Goal: Task Accomplishment & Management: Manage account settings

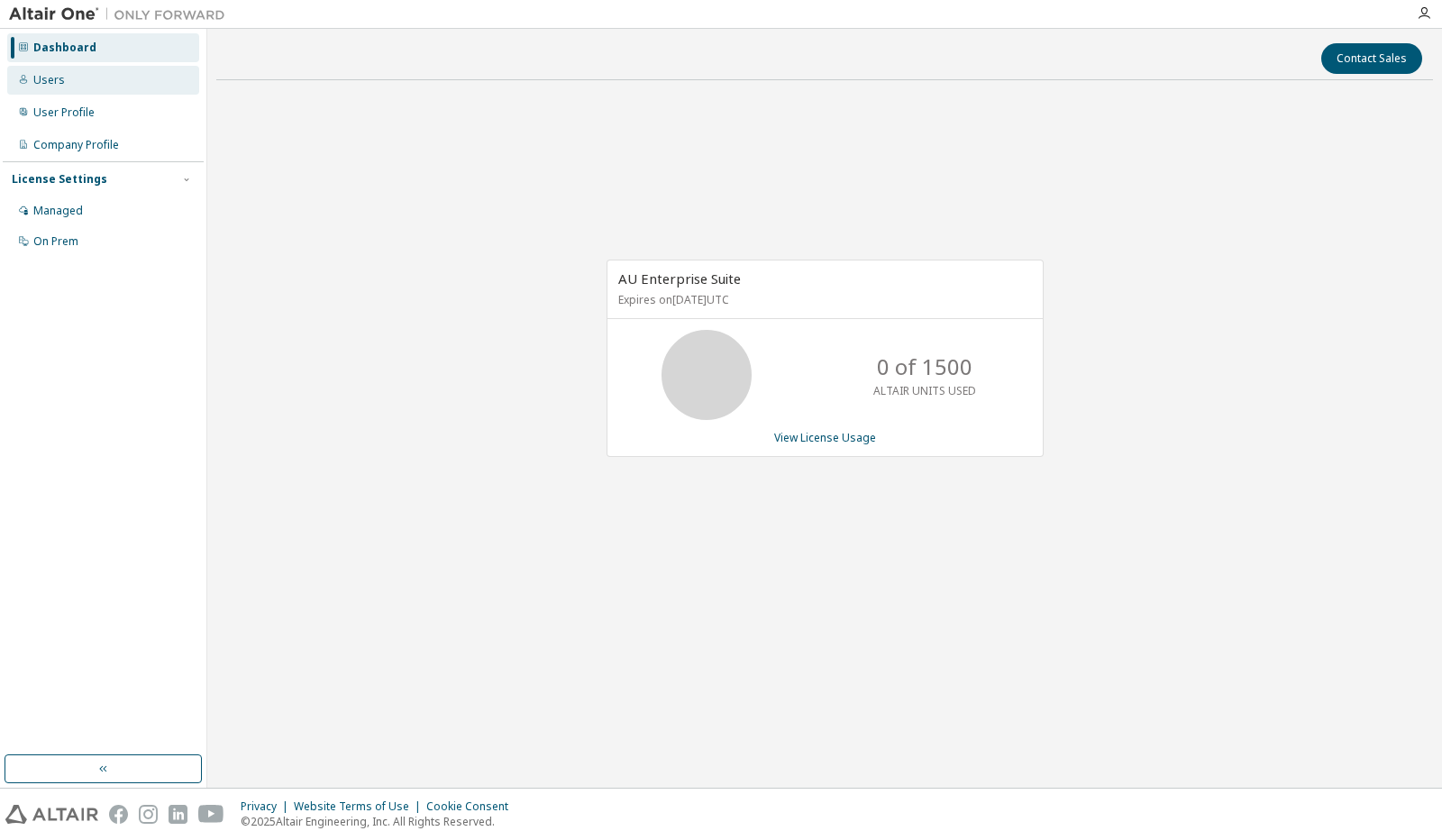
click at [58, 74] on div "Users" at bounding box center [48, 81] width 31 height 15
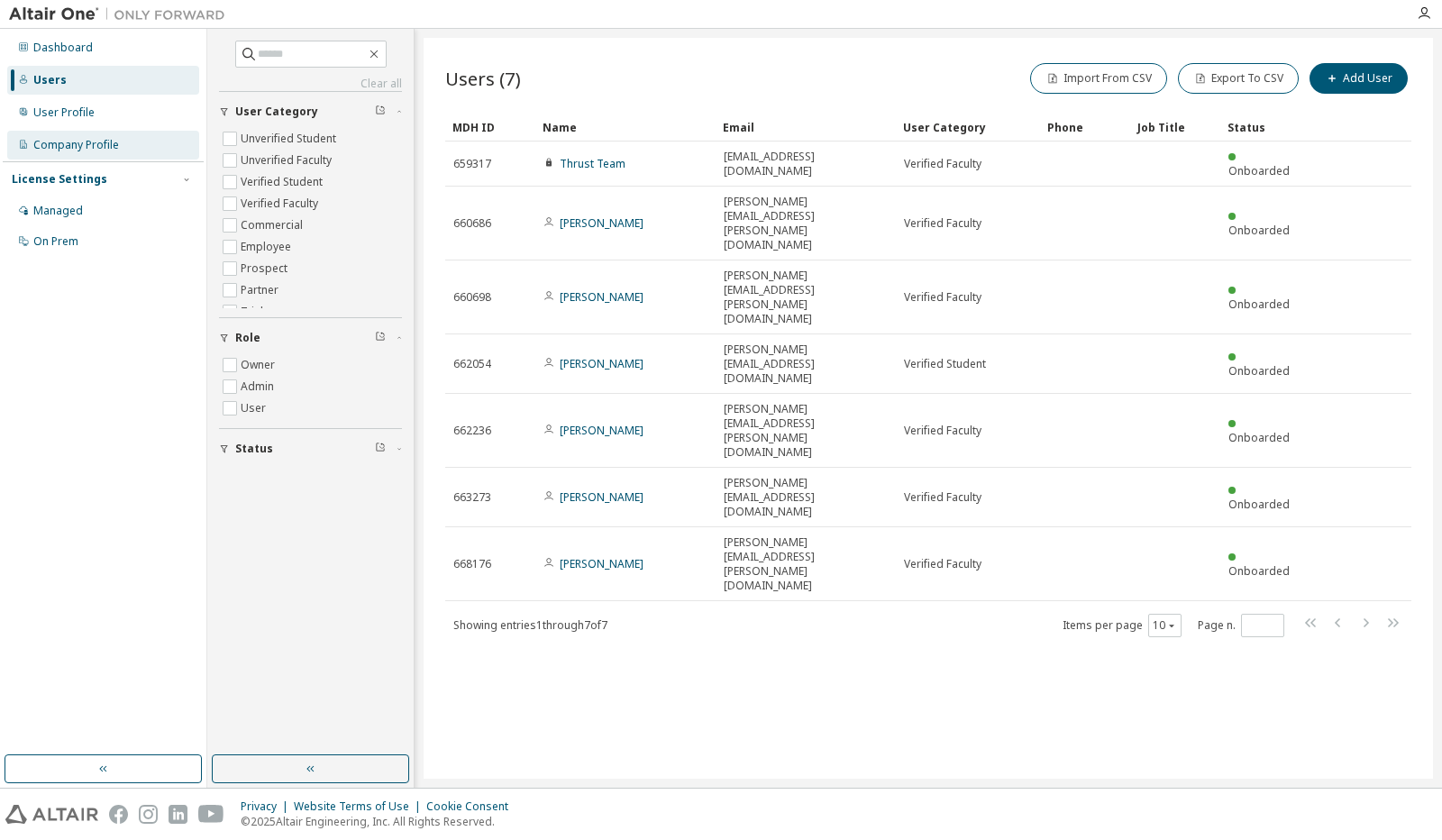
click at [83, 141] on div "Company Profile" at bounding box center [76, 145] width 86 height 15
click at [108, 145] on div "Company Profile" at bounding box center [76, 145] width 86 height 15
click at [720, 81] on button "Add User" at bounding box center [1358, 78] width 98 height 30
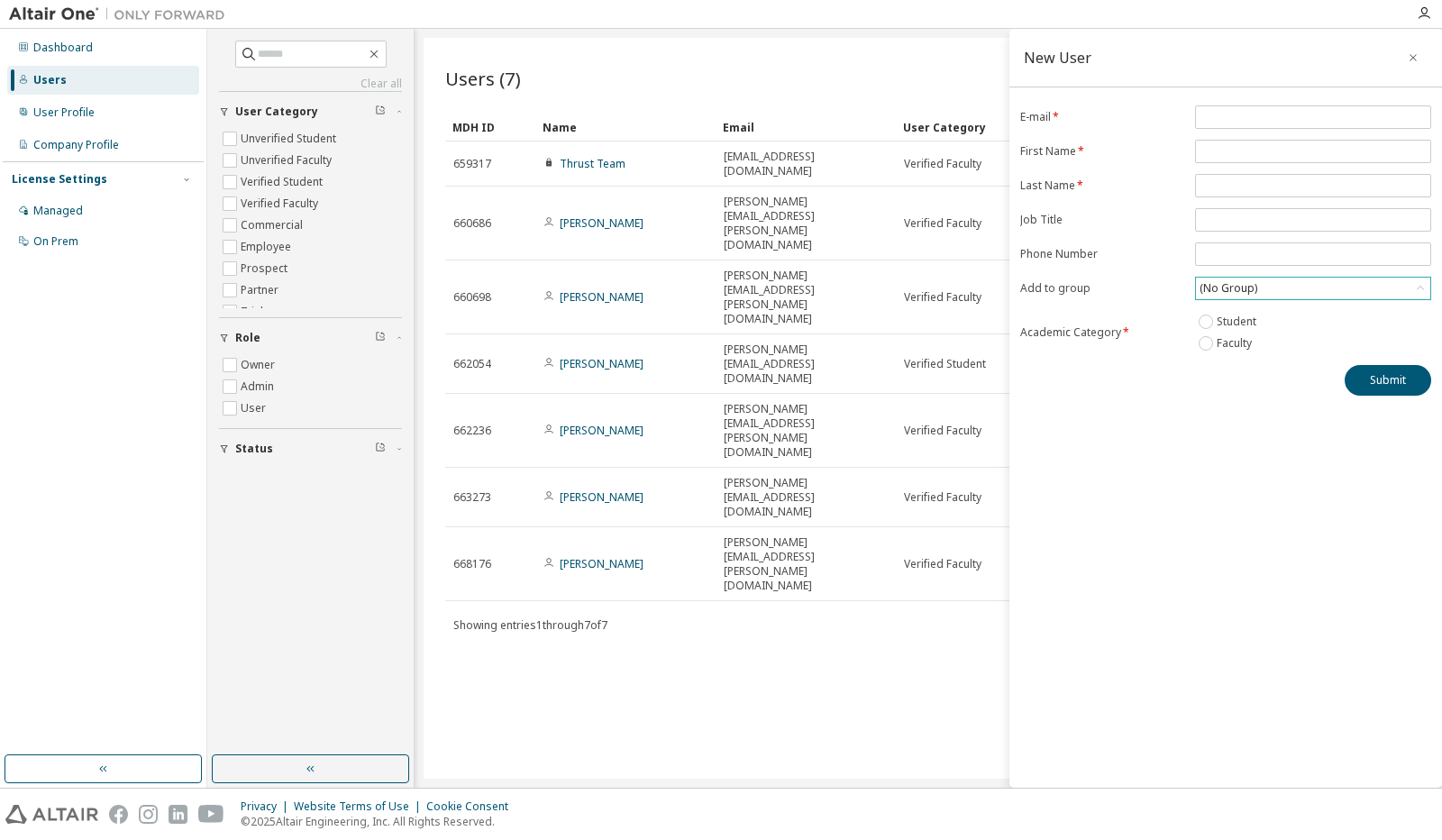
click at [720, 289] on div "(No Group)" at bounding box center [1228, 288] width 63 height 20
click at [720, 526] on div "Users (7) Import From CSV Export To CSV Add User Clear Load Save Save As Field …" at bounding box center [928, 407] width 1009 height 740
click at [720, 60] on icon "button" at bounding box center [1413, 58] width 13 height 15
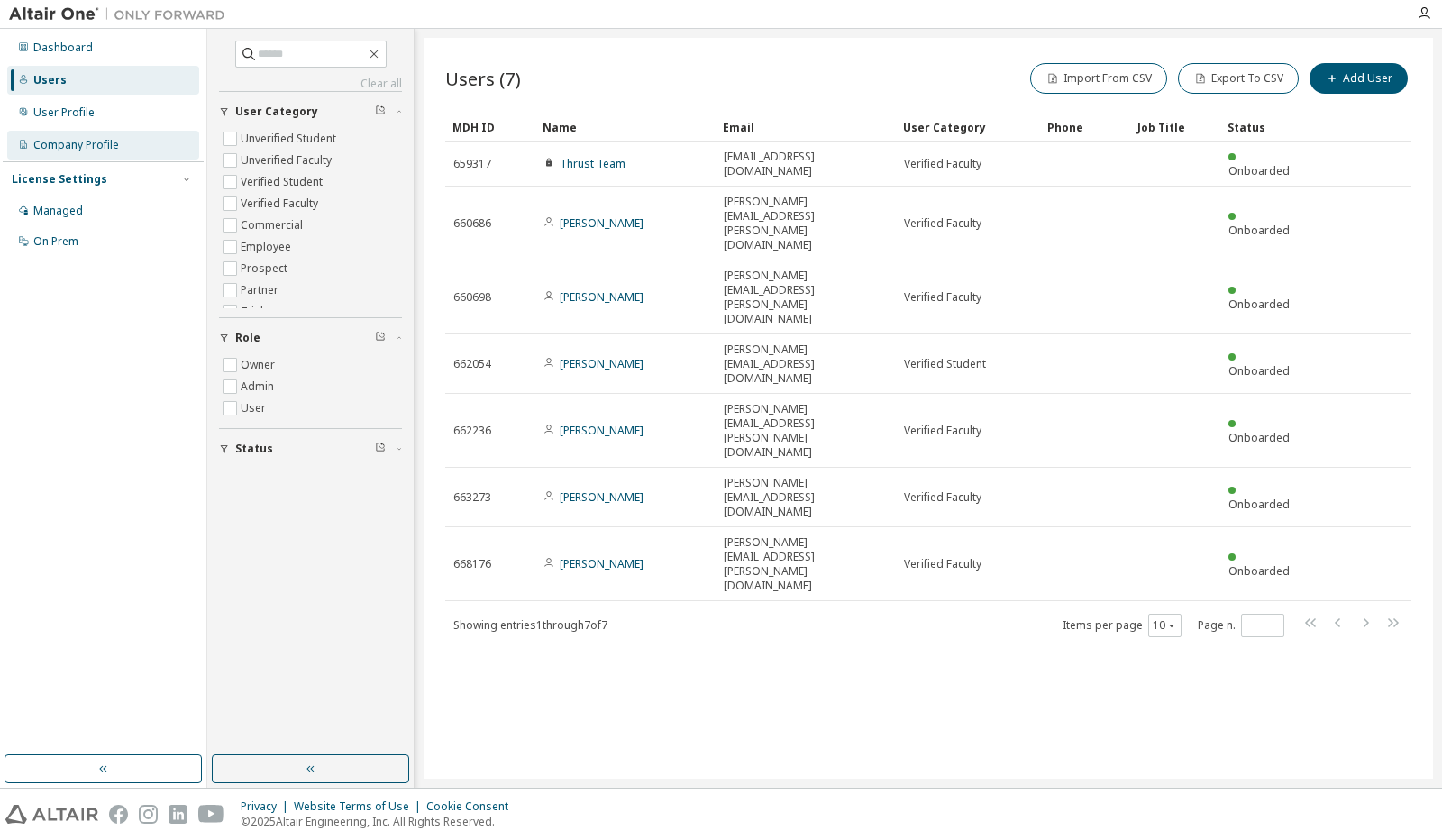
click at [107, 141] on div "Company Profile" at bounding box center [76, 145] width 86 height 15
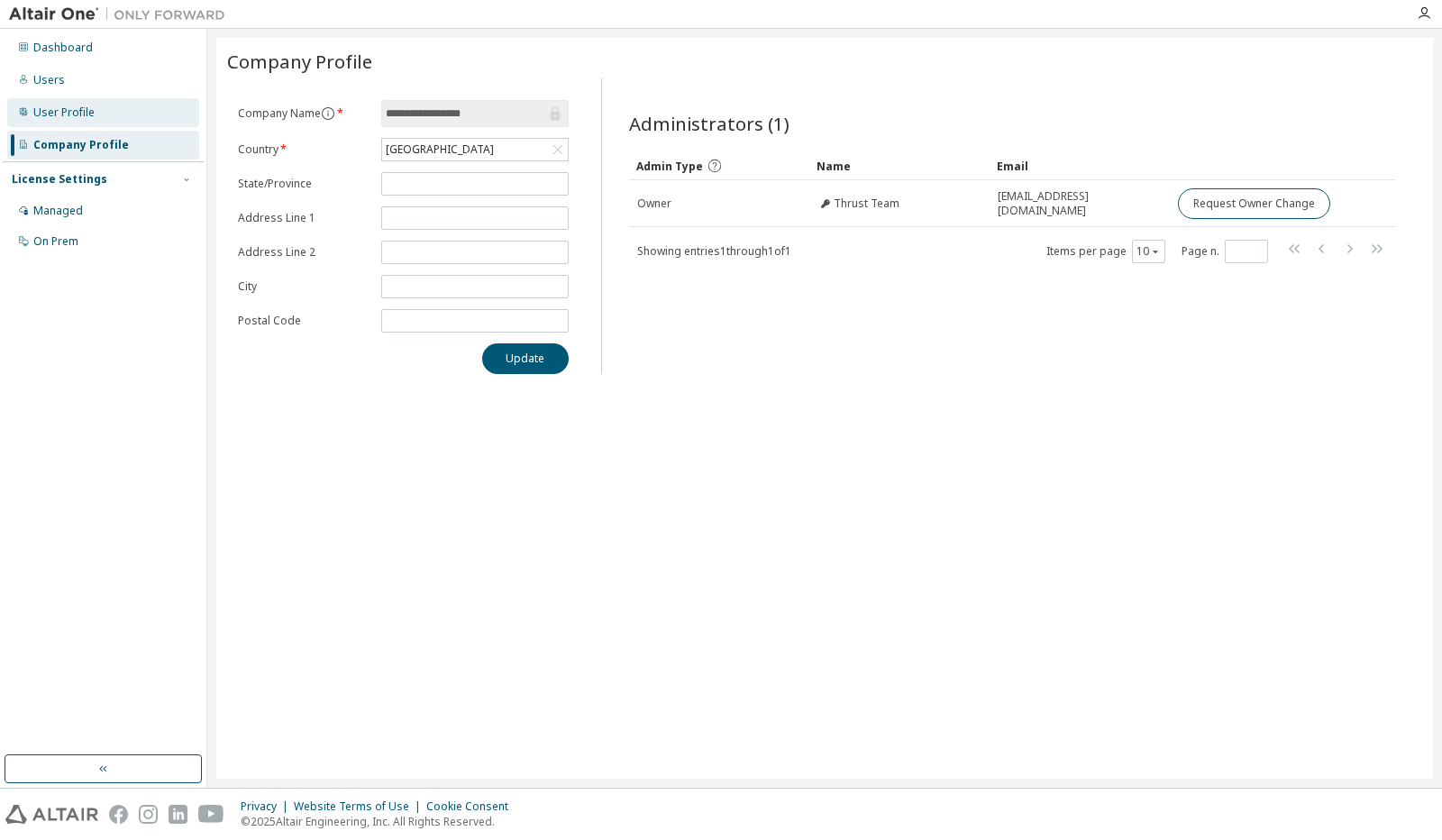
click at [116, 113] on div "User Profile" at bounding box center [103, 113] width 192 height 29
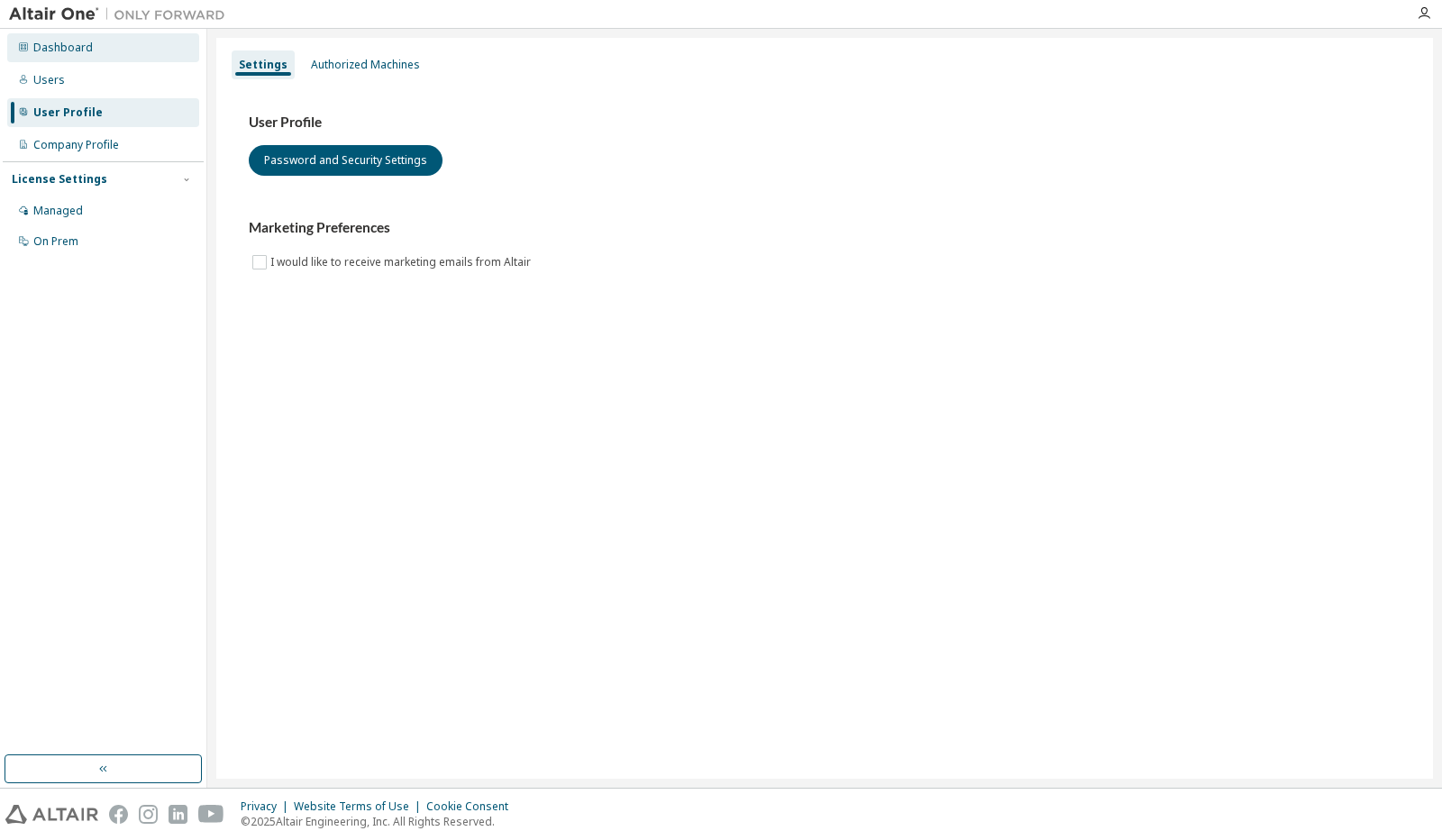
click at [71, 55] on div "Dashboard" at bounding box center [103, 48] width 192 height 29
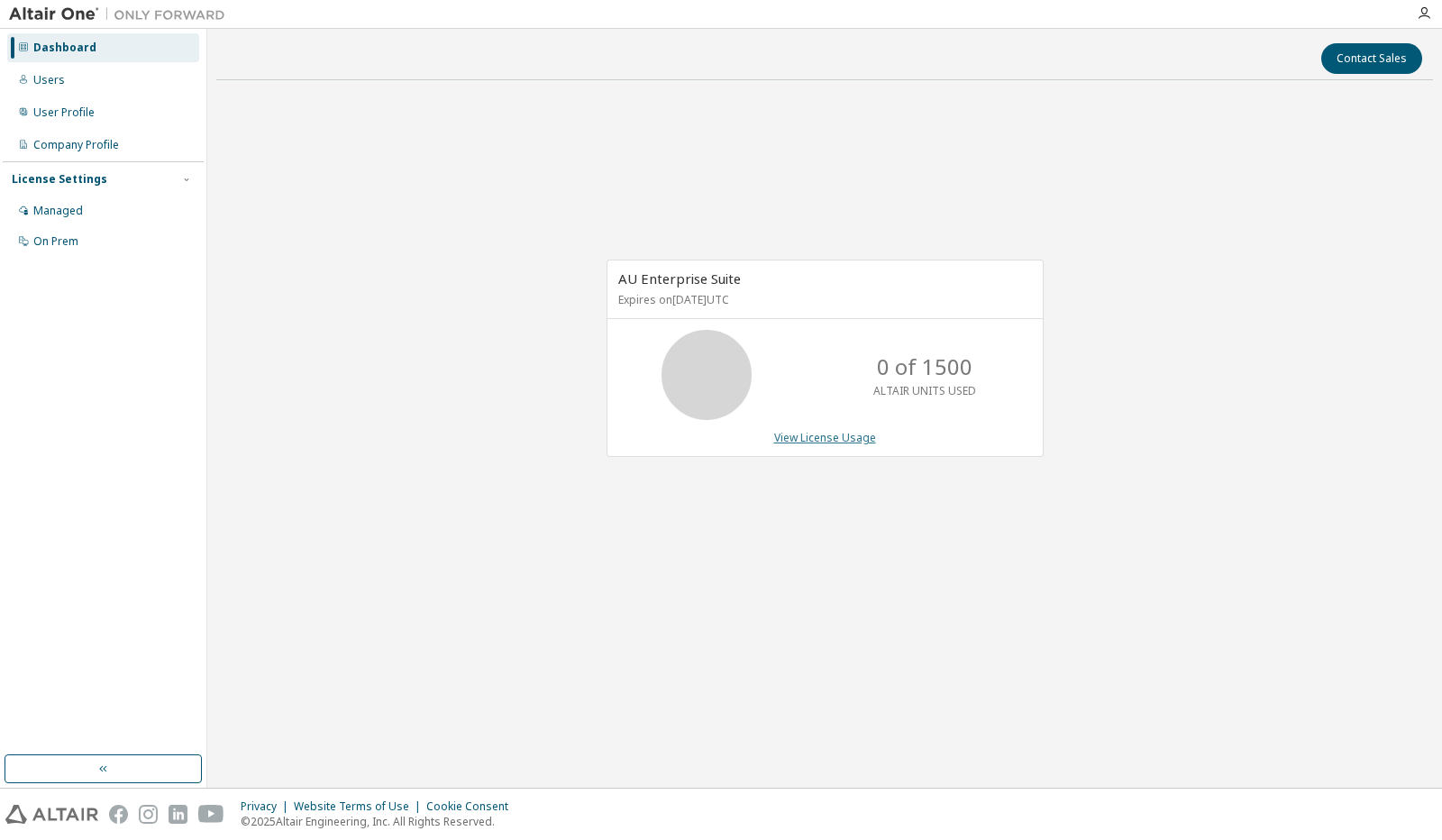
click at [812, 436] on link "View License Usage" at bounding box center [824, 437] width 102 height 16
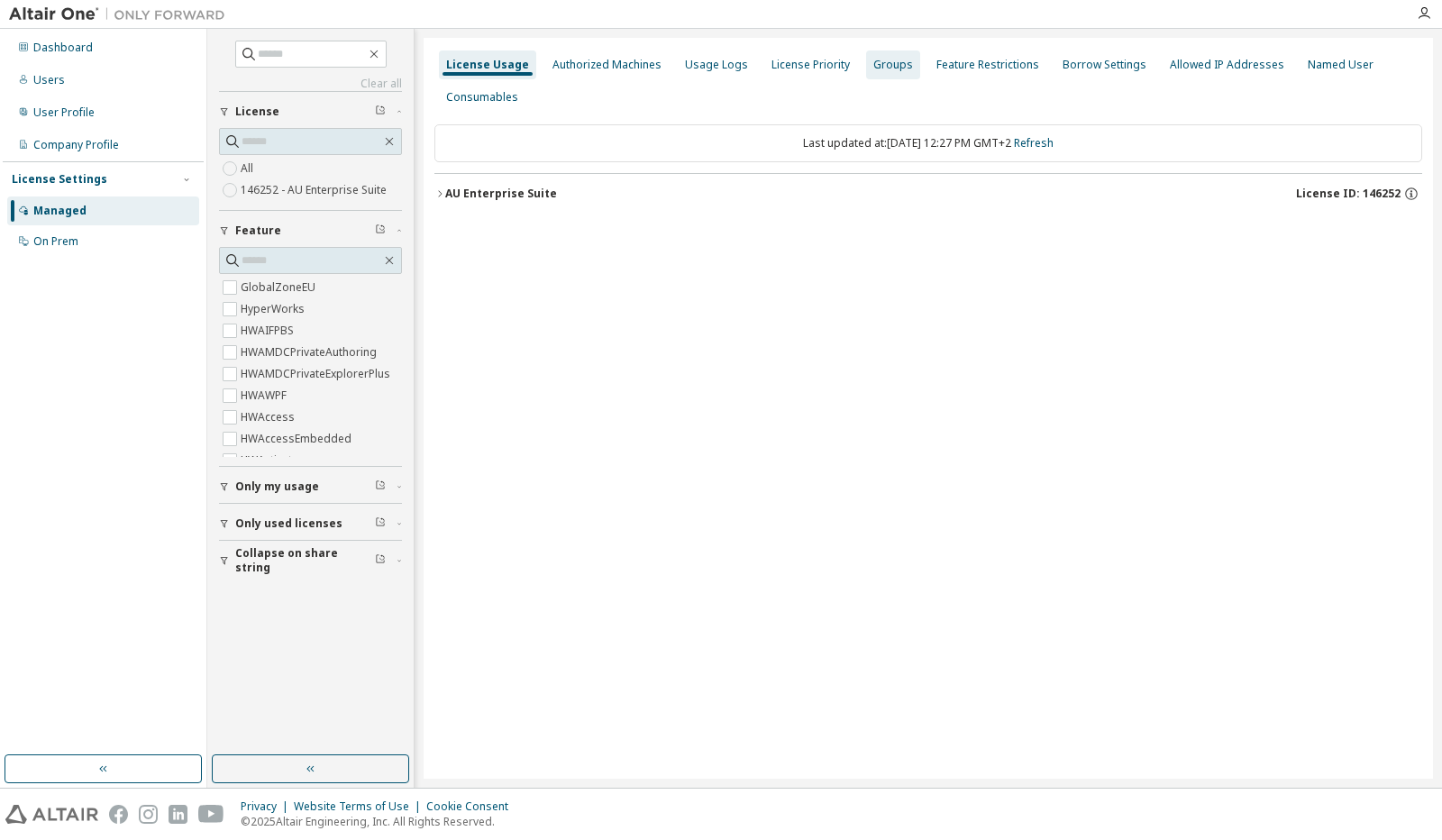
click at [875, 58] on div "Groups" at bounding box center [892, 65] width 39 height 15
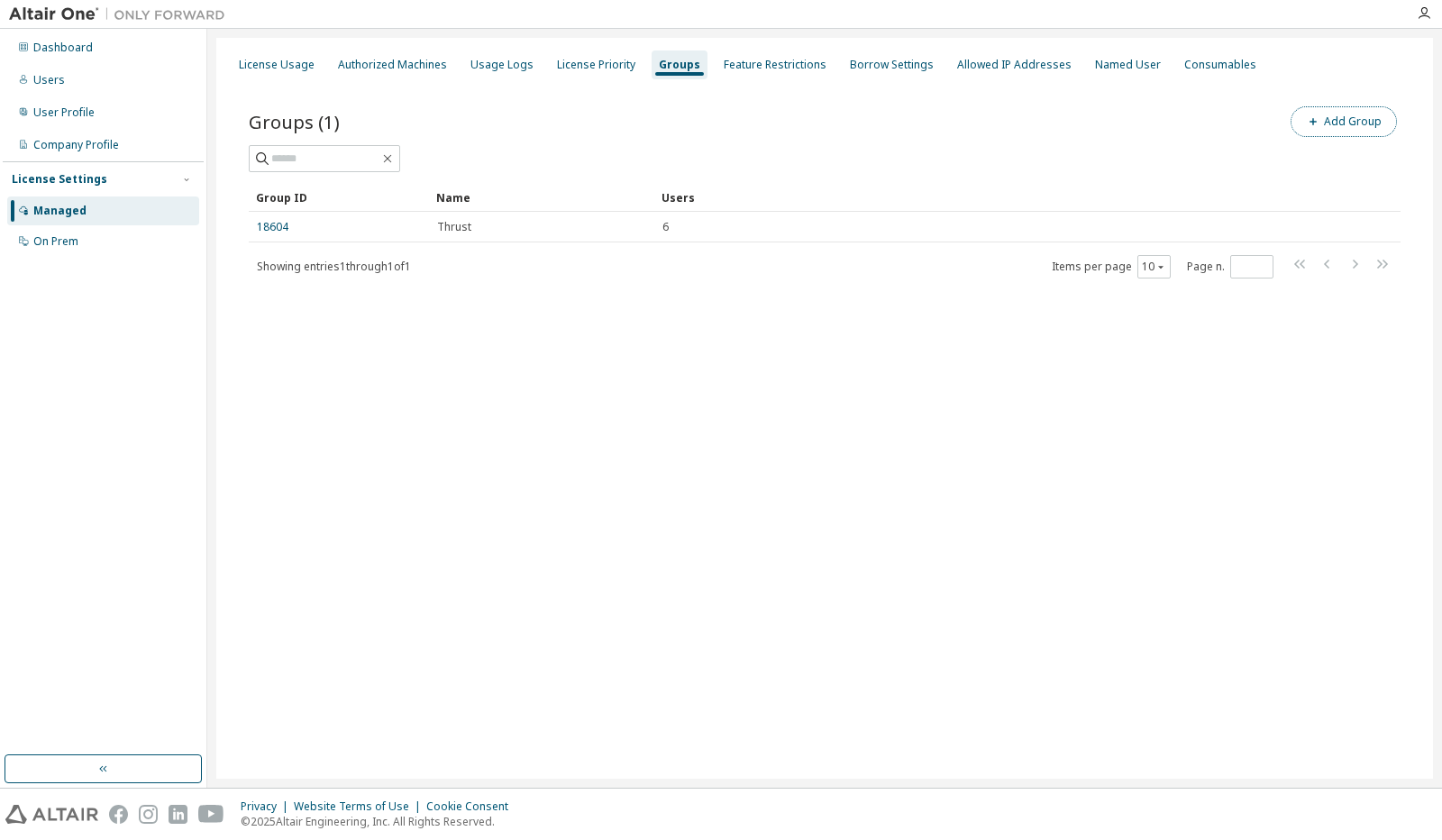
click at [1337, 116] on button "Add Group" at bounding box center [1343, 121] width 106 height 30
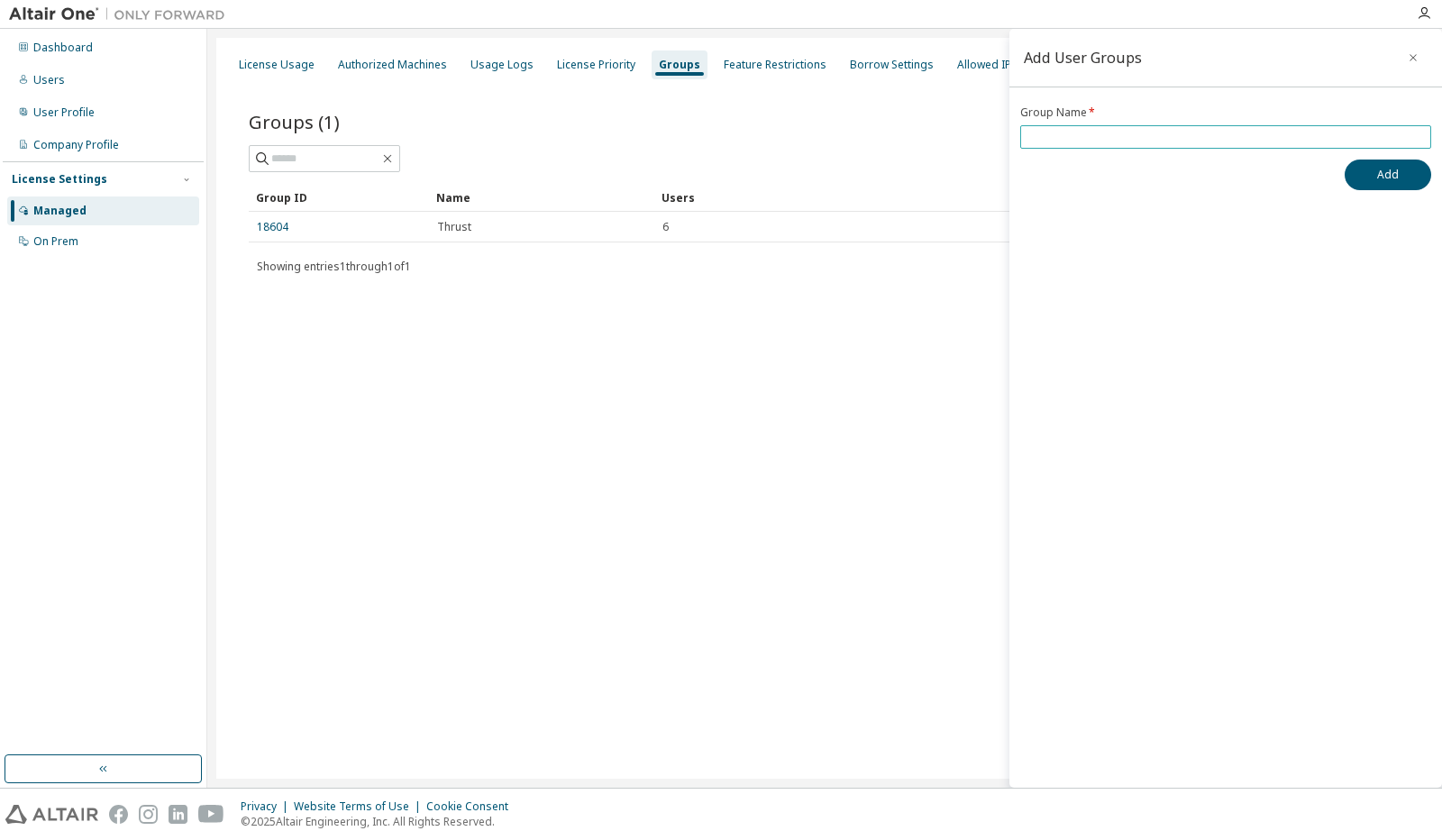
click at [1295, 136] on input "text" at bounding box center [1225, 137] width 402 height 15
type input "*"
click at [1366, 171] on button "Add" at bounding box center [1387, 174] width 87 height 30
click at [1421, 49] on button "button" at bounding box center [1413, 58] width 29 height 29
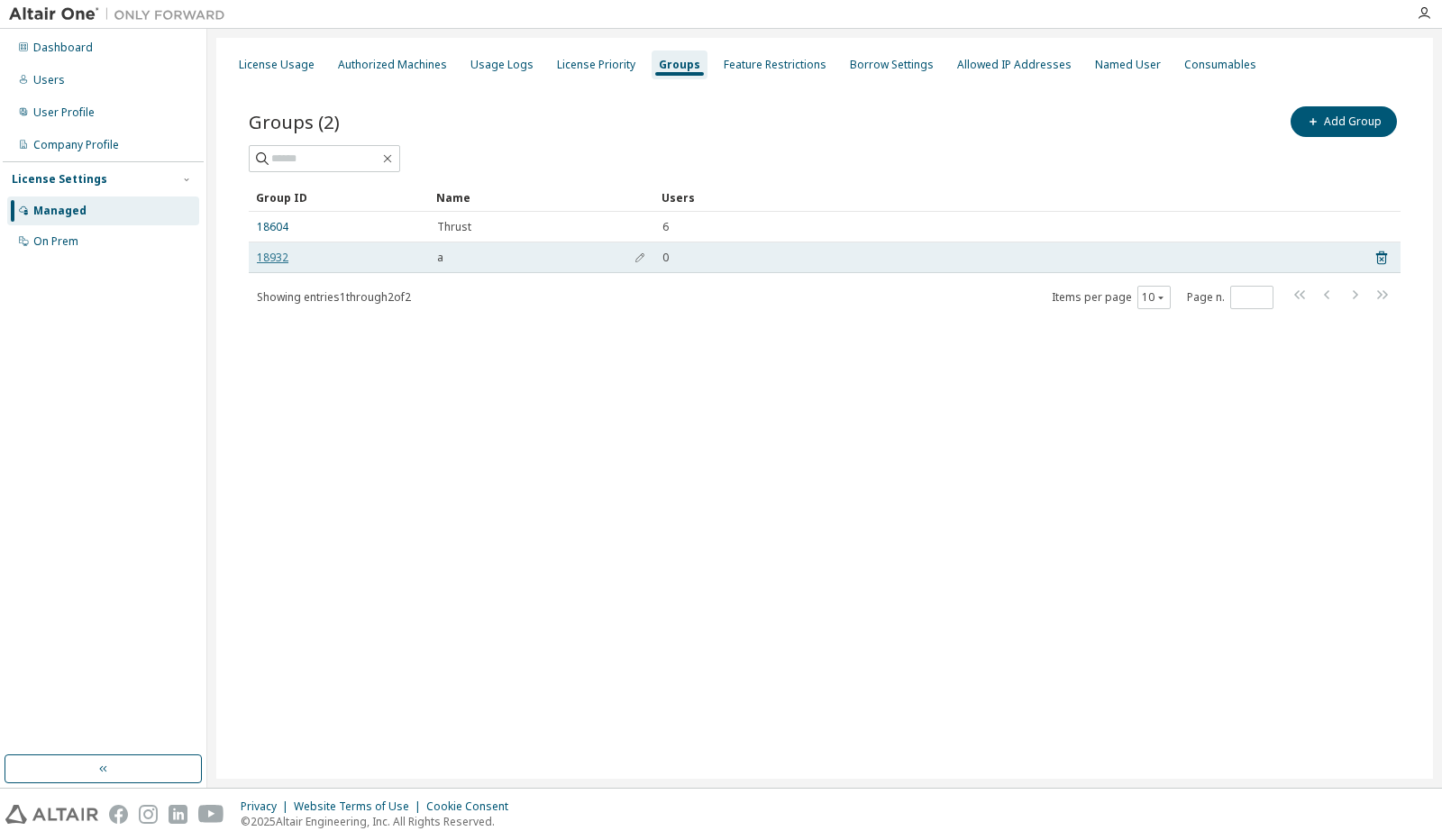
click at [264, 254] on link "18932" at bounding box center [273, 258] width 31 height 15
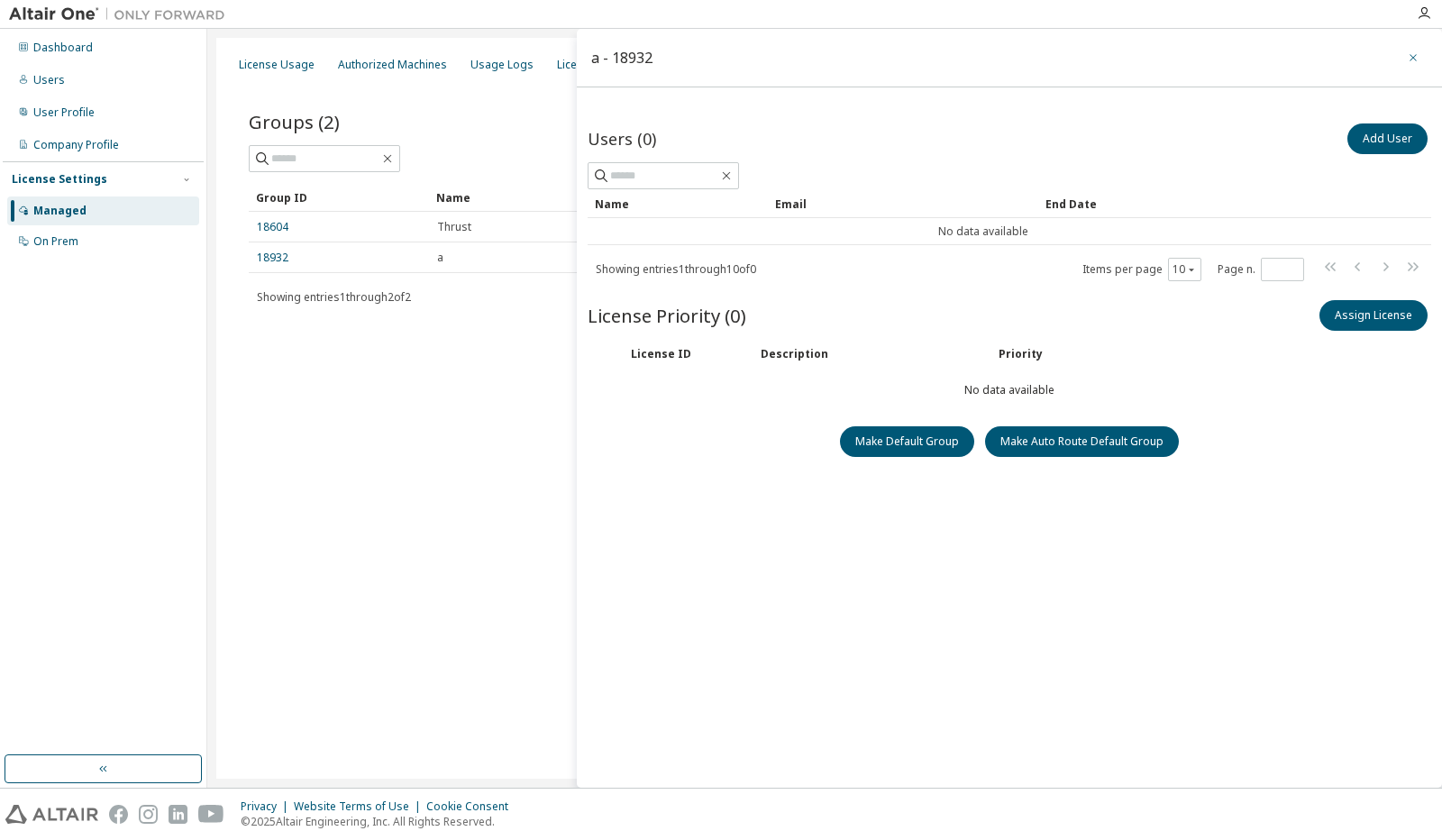
click at [1406, 57] on icon "button" at bounding box center [1413, 58] width 13 height 15
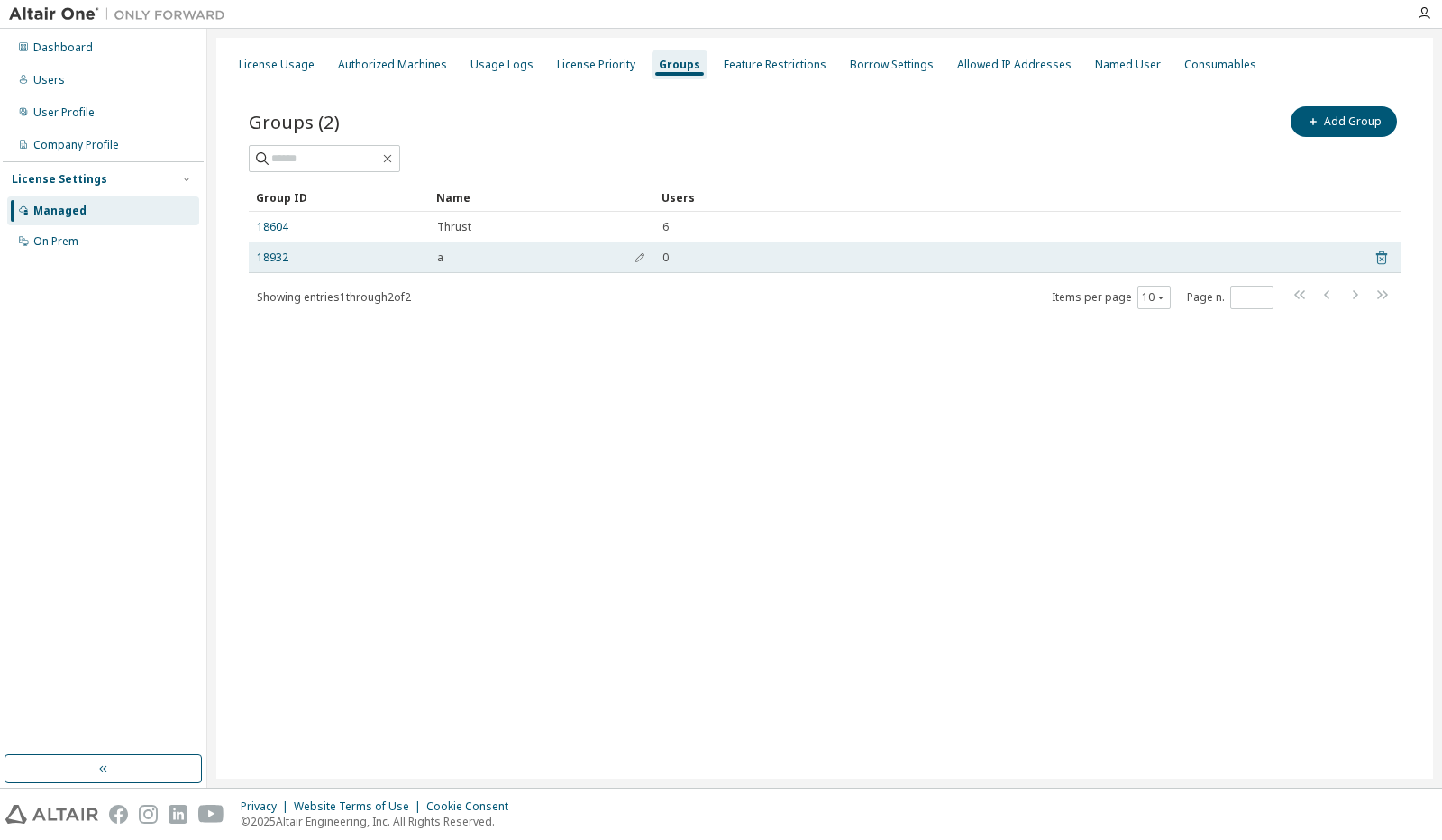
click at [1383, 261] on icon at bounding box center [1382, 258] width 16 height 22
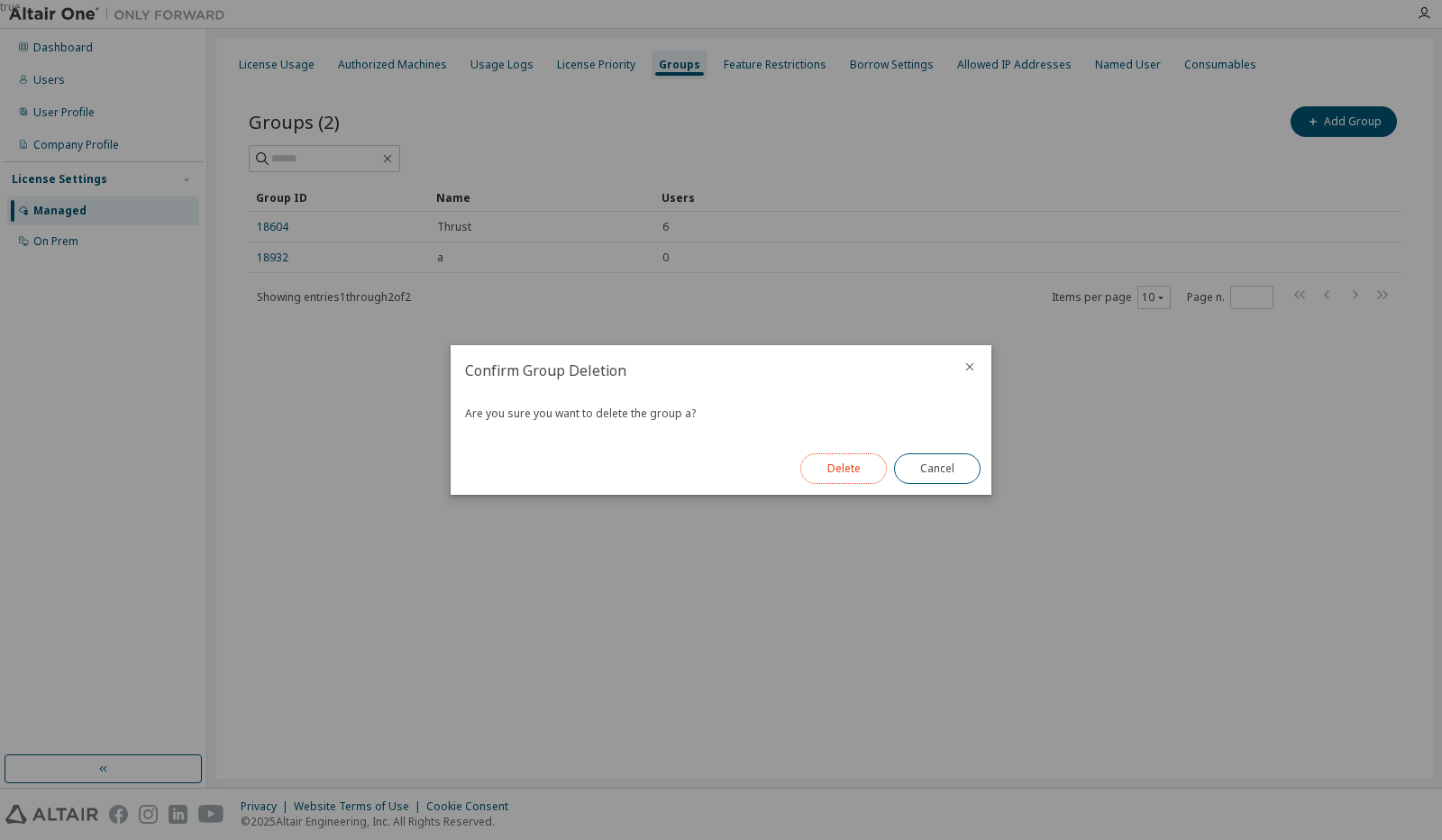
click at [863, 469] on button "Delete" at bounding box center [843, 468] width 87 height 30
click at [958, 467] on button "Close" at bounding box center [937, 468] width 87 height 30
